Goal: Task Accomplishment & Management: Complete application form

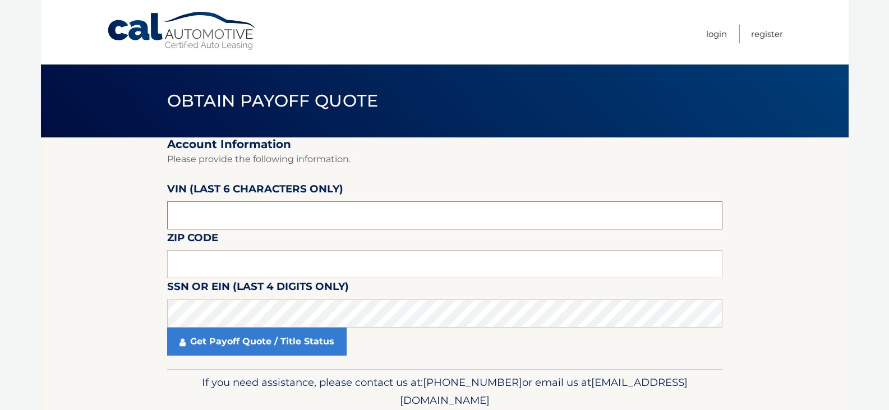
click at [287, 218] on input "text" at bounding box center [444, 215] width 555 height 28
type input "454372"
click at [413, 264] on input "11" at bounding box center [444, 264] width 555 height 28
type input "11771"
click button "For Originating Dealer" at bounding box center [0, 0] width 0 height 0
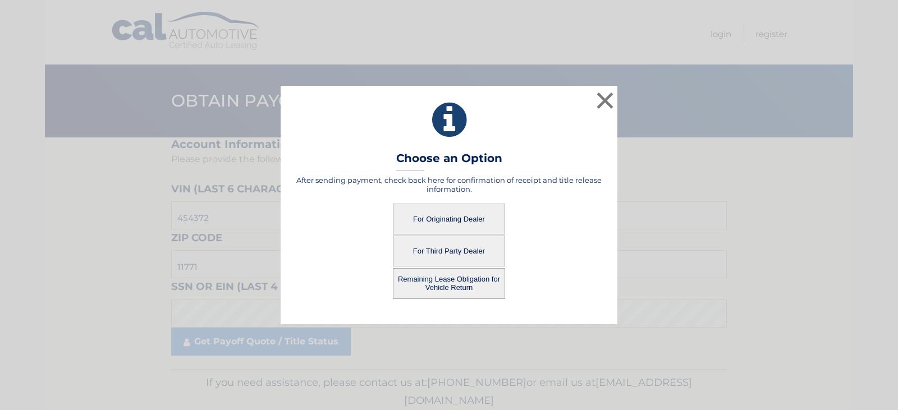
click at [429, 228] on button "For Originating Dealer" at bounding box center [449, 219] width 112 height 31
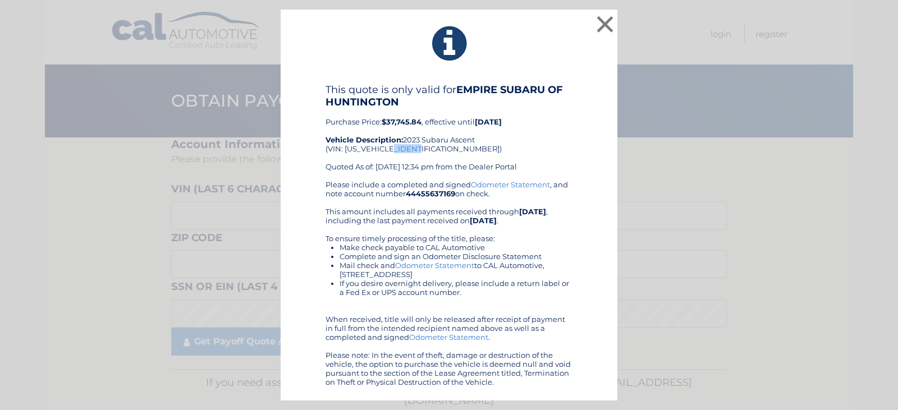
drag, startPoint x: 427, startPoint y: 150, endPoint x: 402, endPoint y: 151, distance: 24.7
click at [402, 151] on div "This quote is only valid for EMPIRE SUBARU OF HUNTINGTON Purchase Price: $37,74…" at bounding box center [448, 132] width 247 height 96
copy div "454372"
click at [603, 34] on button "×" at bounding box center [605, 24] width 22 height 22
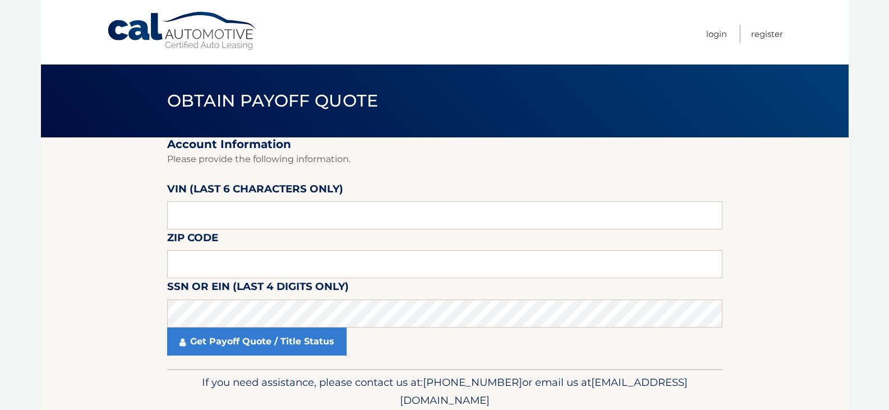
click at [305, 233] on fieldset "Account Information Please provide the following information. VIN (last 6 chara…" at bounding box center [444, 253] width 555 height 232
click at [309, 213] on input "text" at bounding box center [444, 215] width 555 height 28
paste input "454372"
type input "454372"
type input "11771"
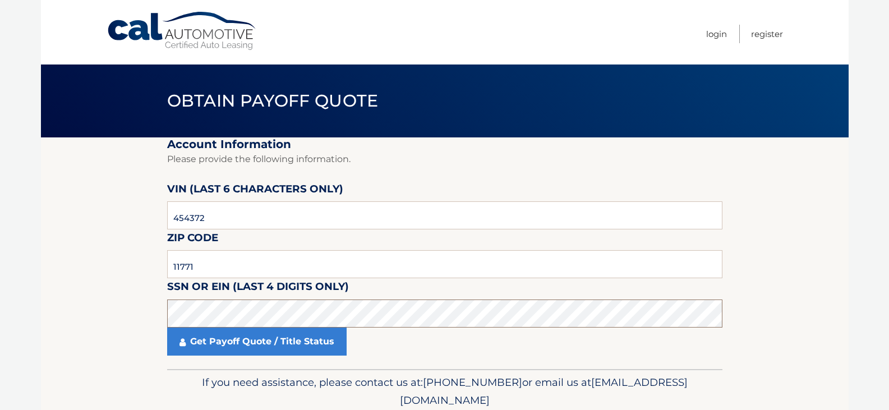
click button "For Originating Dealer" at bounding box center [0, 0] width 0 height 0
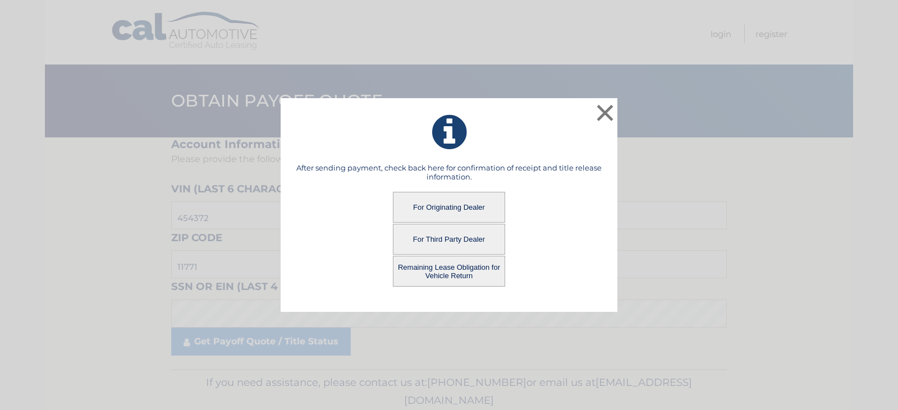
click at [435, 281] on button "Remaining Lease Obligation for Vehicle Return" at bounding box center [449, 271] width 112 height 31
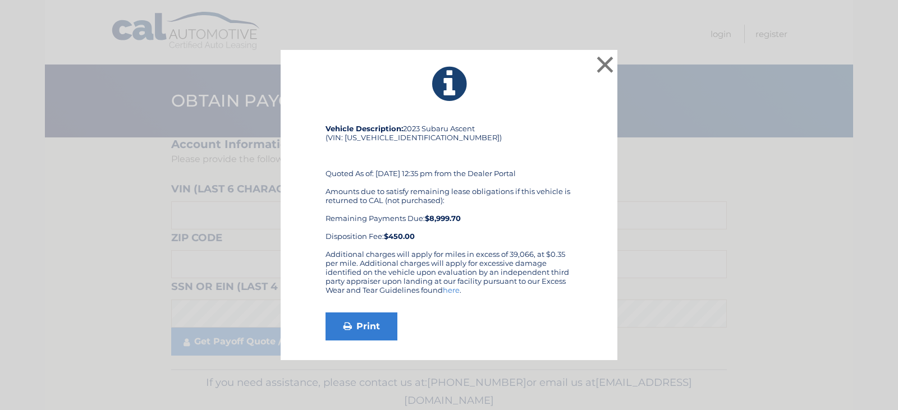
click at [688, 191] on div "× Vehicle Description: 2023 Subaru Ascent (VIN: 4S4WMASD2P3454372) Quoted As of…" at bounding box center [448, 205] width 889 height 311
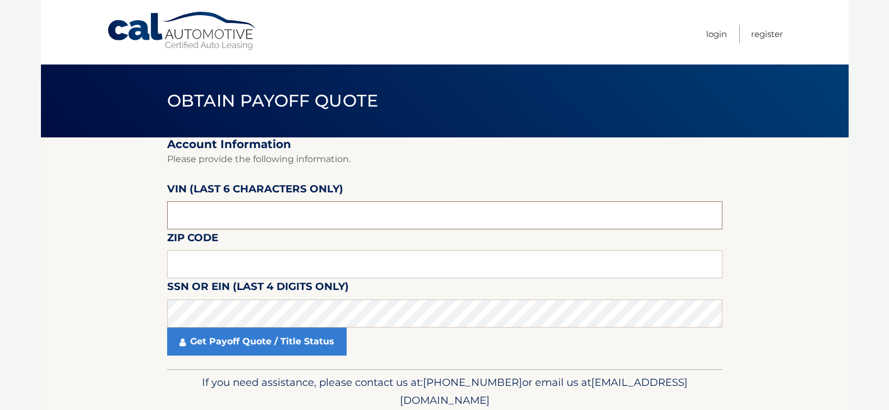
click at [286, 210] on input "text" at bounding box center [444, 215] width 555 height 28
paste input "454372"
type input "454372"
click at [321, 263] on input "1177" at bounding box center [444, 264] width 555 height 28
type input "11771"
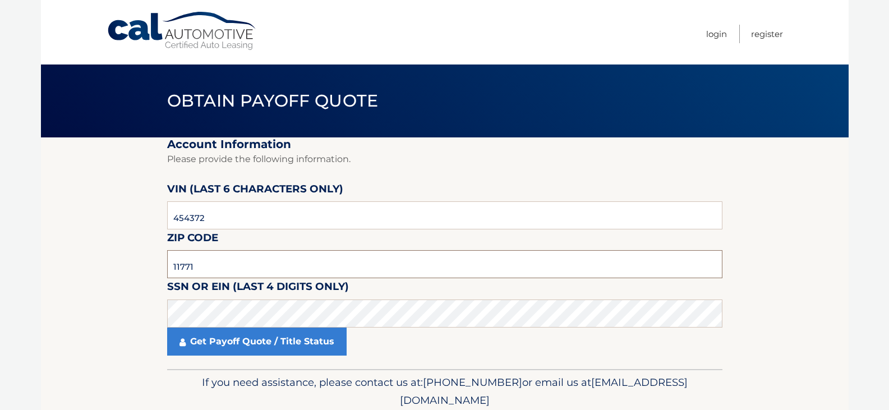
click button "For Originating Dealer" at bounding box center [0, 0] width 0 height 0
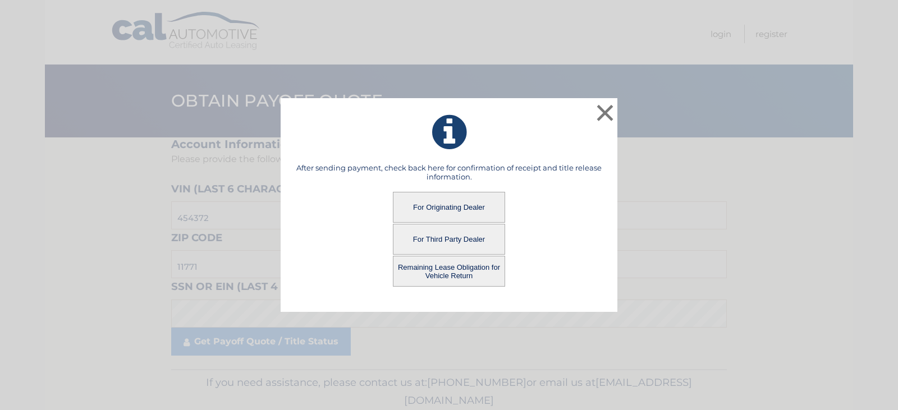
click at [412, 281] on button "Remaining Lease Obligation for Vehicle Return" at bounding box center [449, 271] width 112 height 31
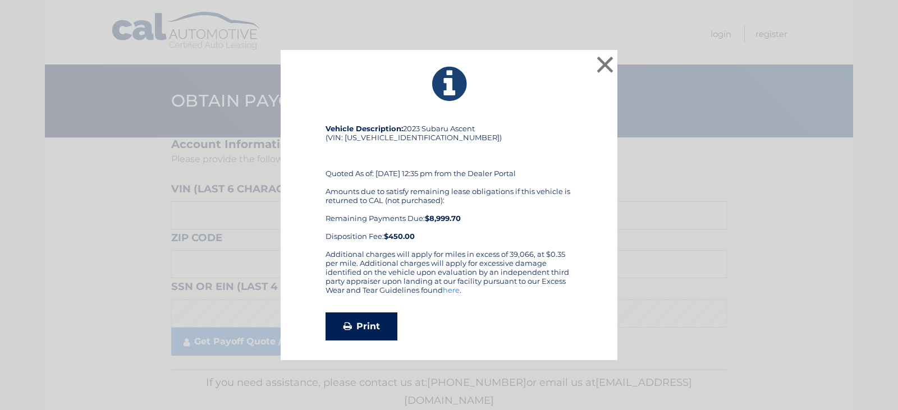
click at [367, 323] on link "Print" at bounding box center [361, 326] width 72 height 28
click at [604, 61] on button "×" at bounding box center [605, 64] width 22 height 22
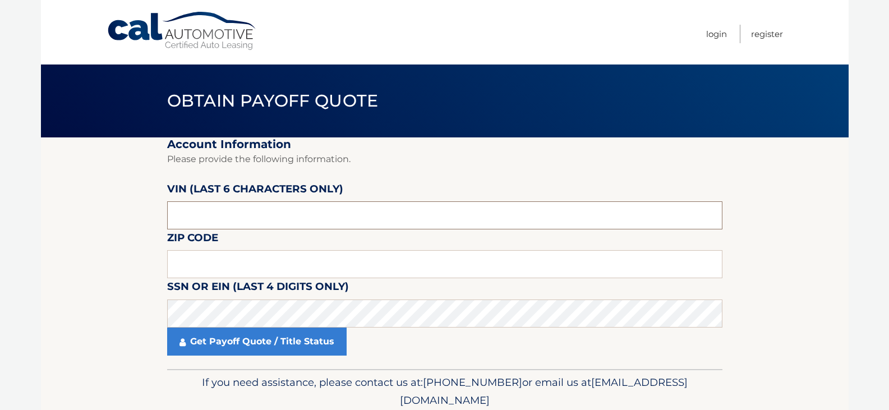
click at [380, 201] on input "text" at bounding box center [444, 215] width 555 height 28
paste input "454372"
type input "454372"
type input "2"
type input "11771"
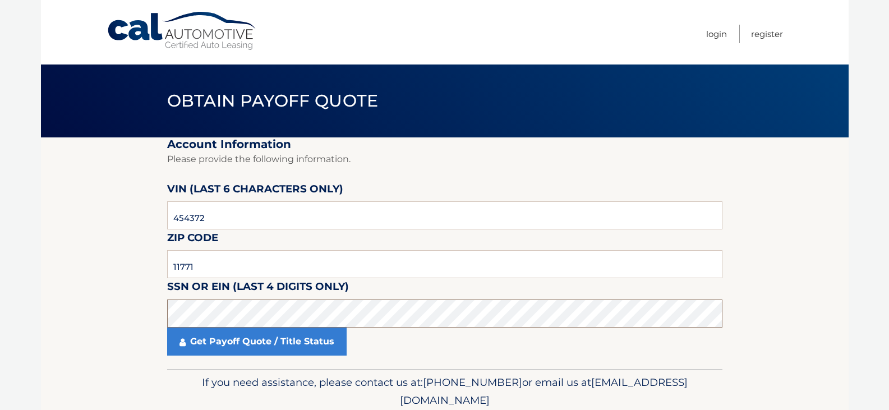
click button "For Originating Dealer" at bounding box center [0, 0] width 0 height 0
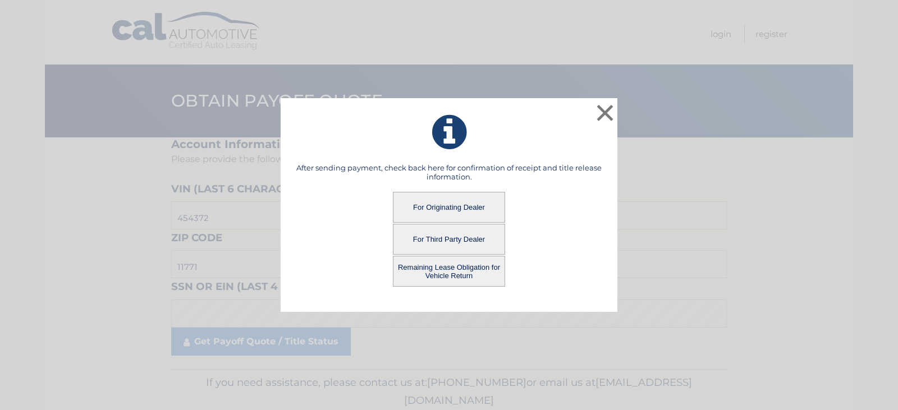
click at [448, 208] on button "For Originating Dealer" at bounding box center [449, 207] width 112 height 31
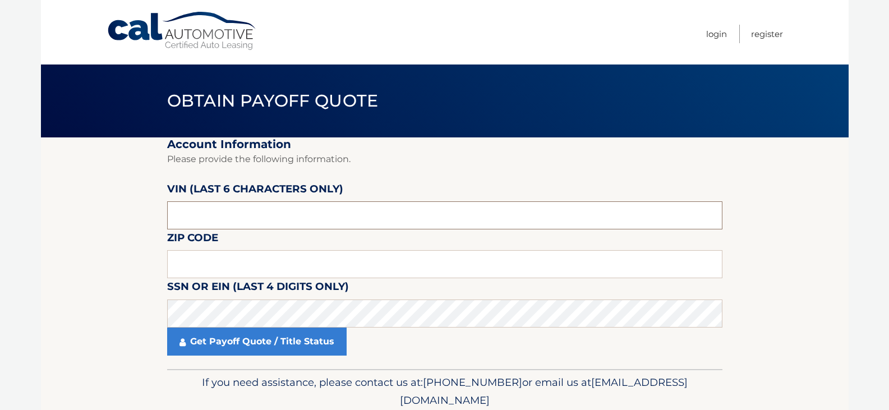
click at [298, 214] on input "text" at bounding box center [444, 215] width 555 height 28
paste input "4S4WMA"
click at [246, 220] on input "4S4WMA" at bounding box center [444, 215] width 555 height 28
click at [403, 213] on input "4S4WMA" at bounding box center [444, 215] width 555 height 28
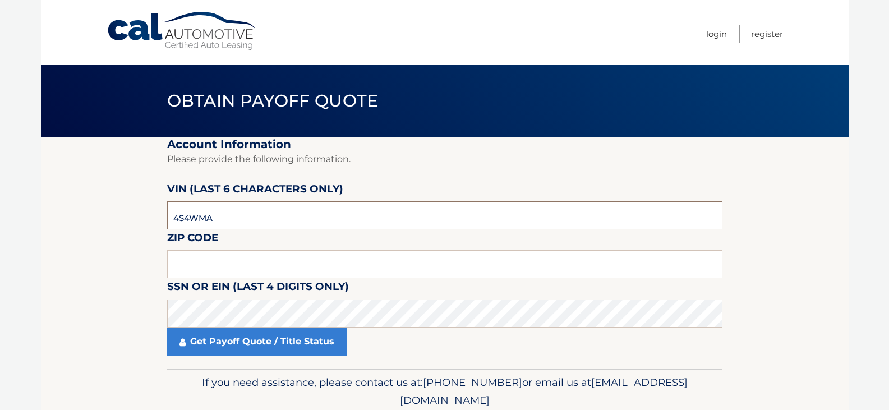
click at [403, 213] on input "4S4WMA" at bounding box center [444, 215] width 555 height 28
type input "454372"
type input "11771"
click button "For Originating Dealer" at bounding box center [0, 0] width 0 height 0
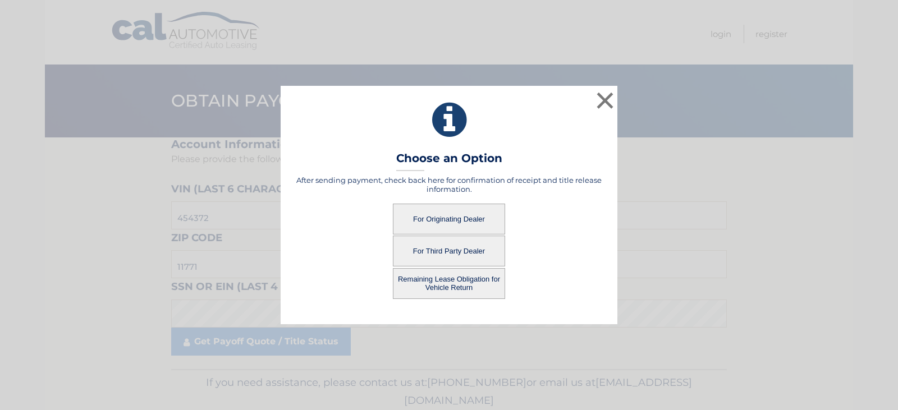
click at [397, 219] on button "For Originating Dealer" at bounding box center [449, 219] width 112 height 31
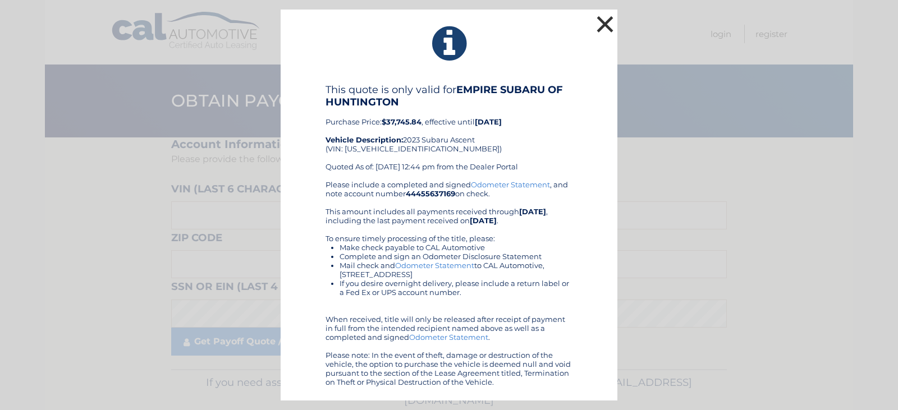
click at [615, 27] on button "×" at bounding box center [605, 24] width 22 height 22
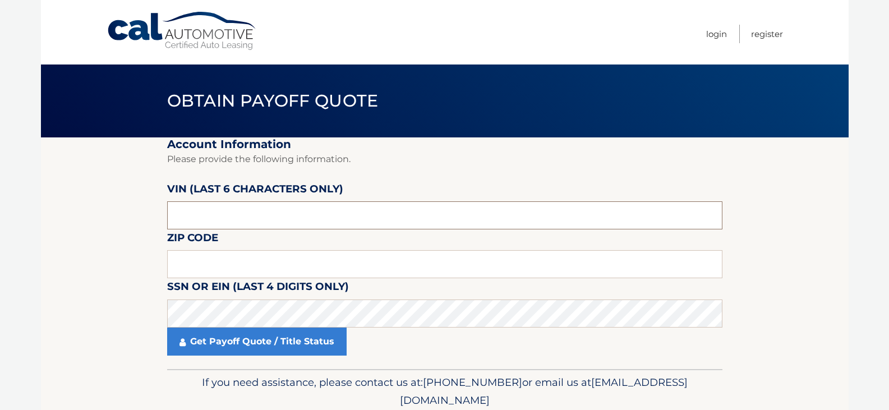
click at [269, 215] on input "text" at bounding box center [444, 215] width 555 height 28
type input "454372"
type input "11771"
click button "For Originating Dealer" at bounding box center [0, 0] width 0 height 0
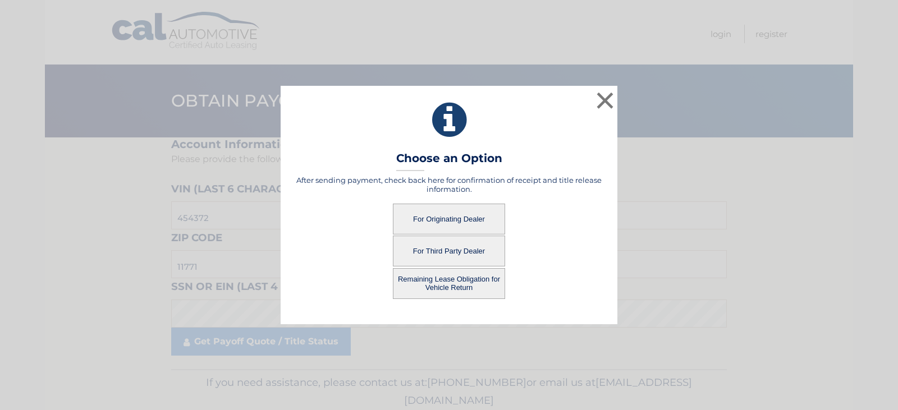
click at [407, 215] on button "For Originating Dealer" at bounding box center [449, 219] width 112 height 31
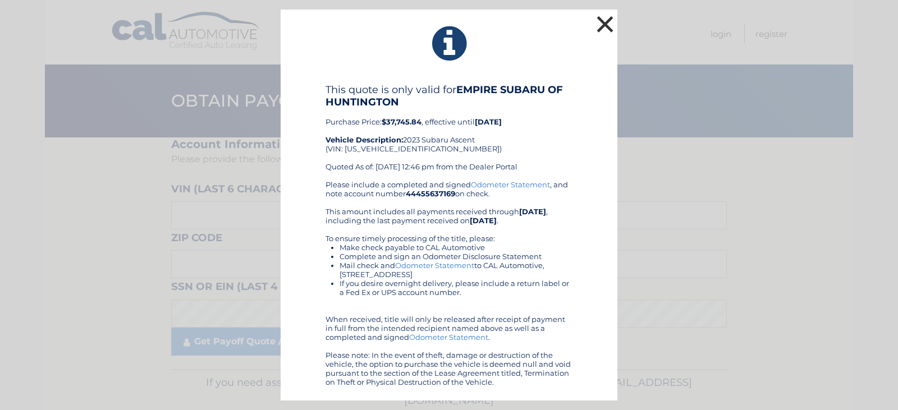
click at [613, 21] on button "×" at bounding box center [605, 24] width 22 height 22
